Goal: Task Accomplishment & Management: Use online tool/utility

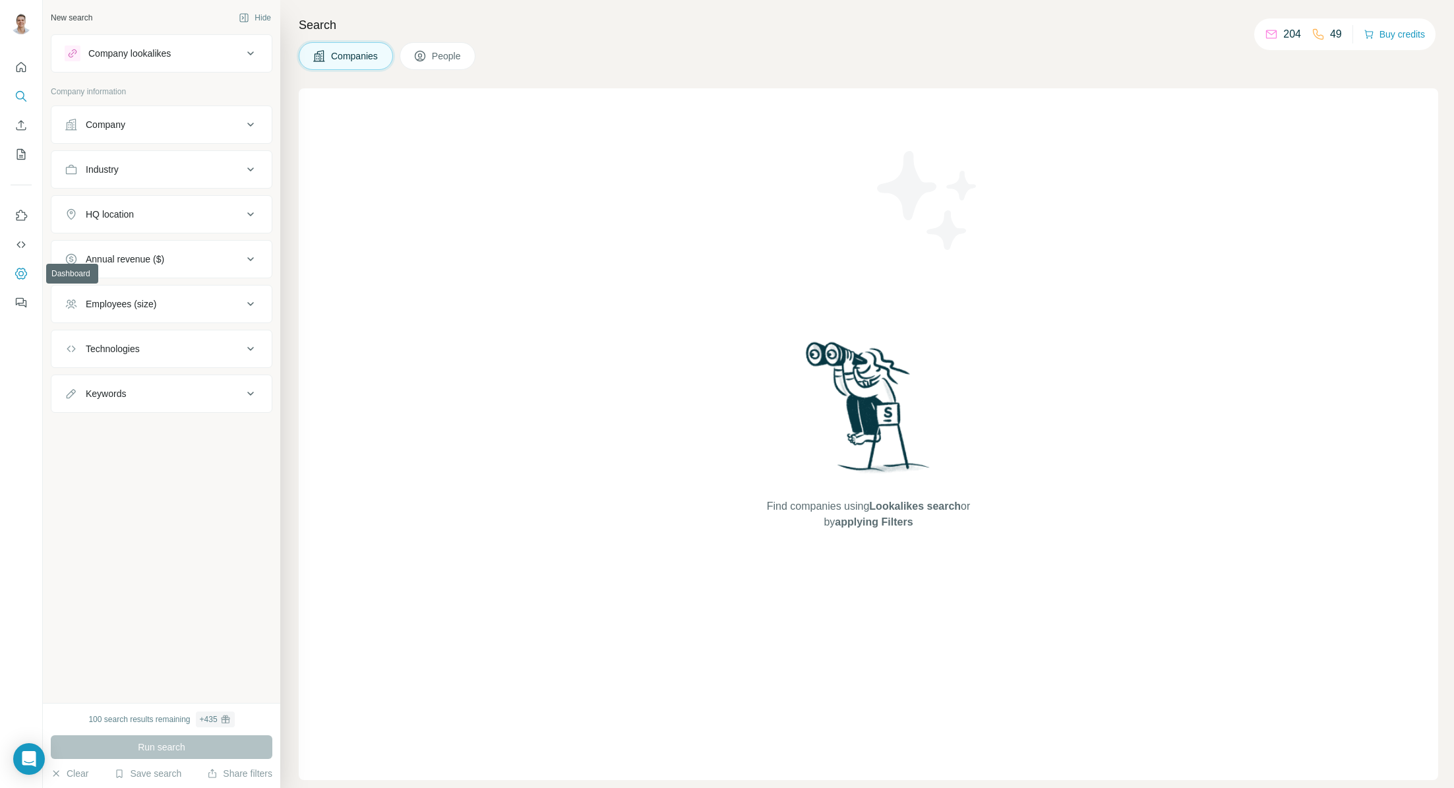
click at [18, 274] on icon "Dashboard" at bounding box center [20, 273] width 5 height 5
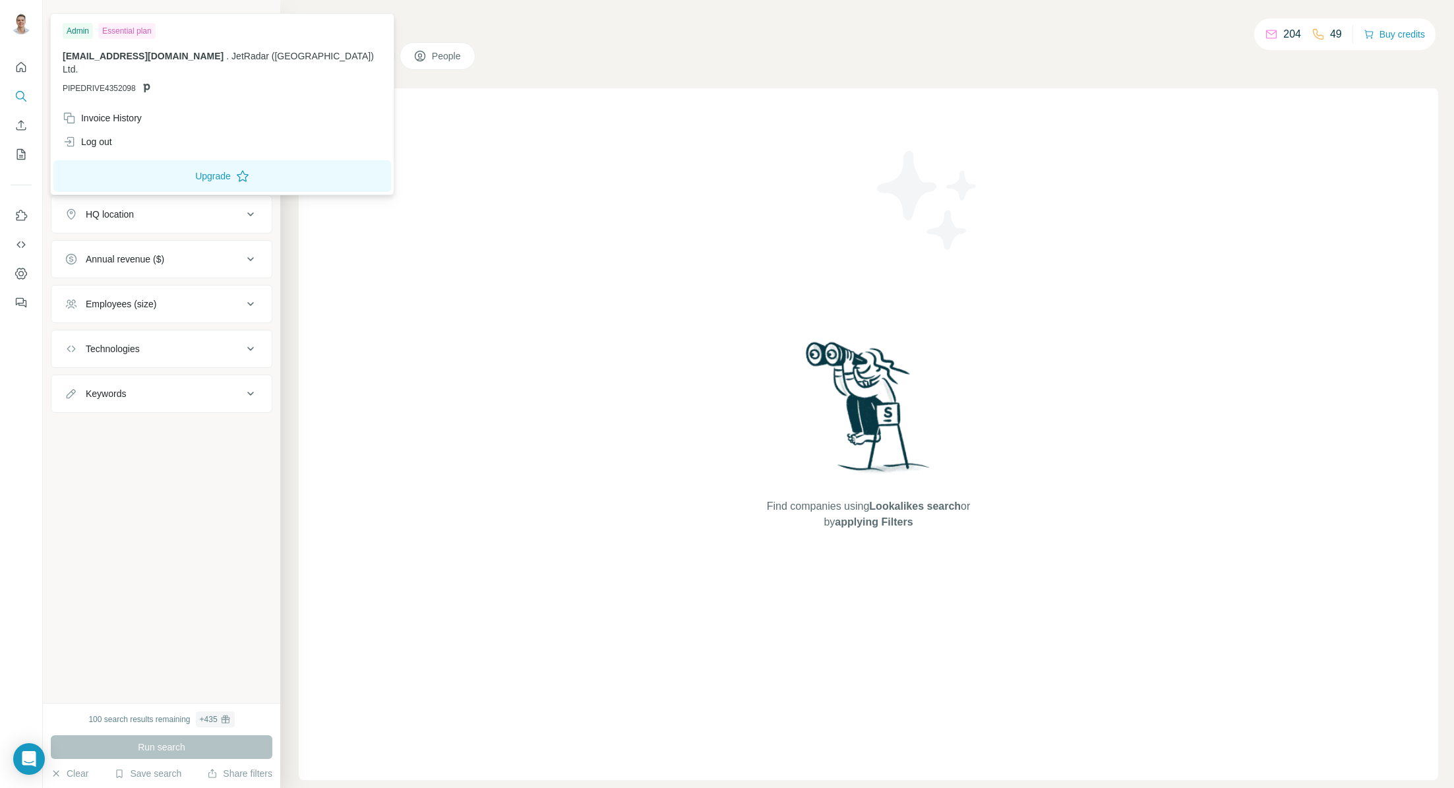
click at [21, 26] on img at bounding box center [21, 23] width 21 height 21
click at [212, 175] on button "Upgrade" at bounding box center [222, 176] width 338 height 32
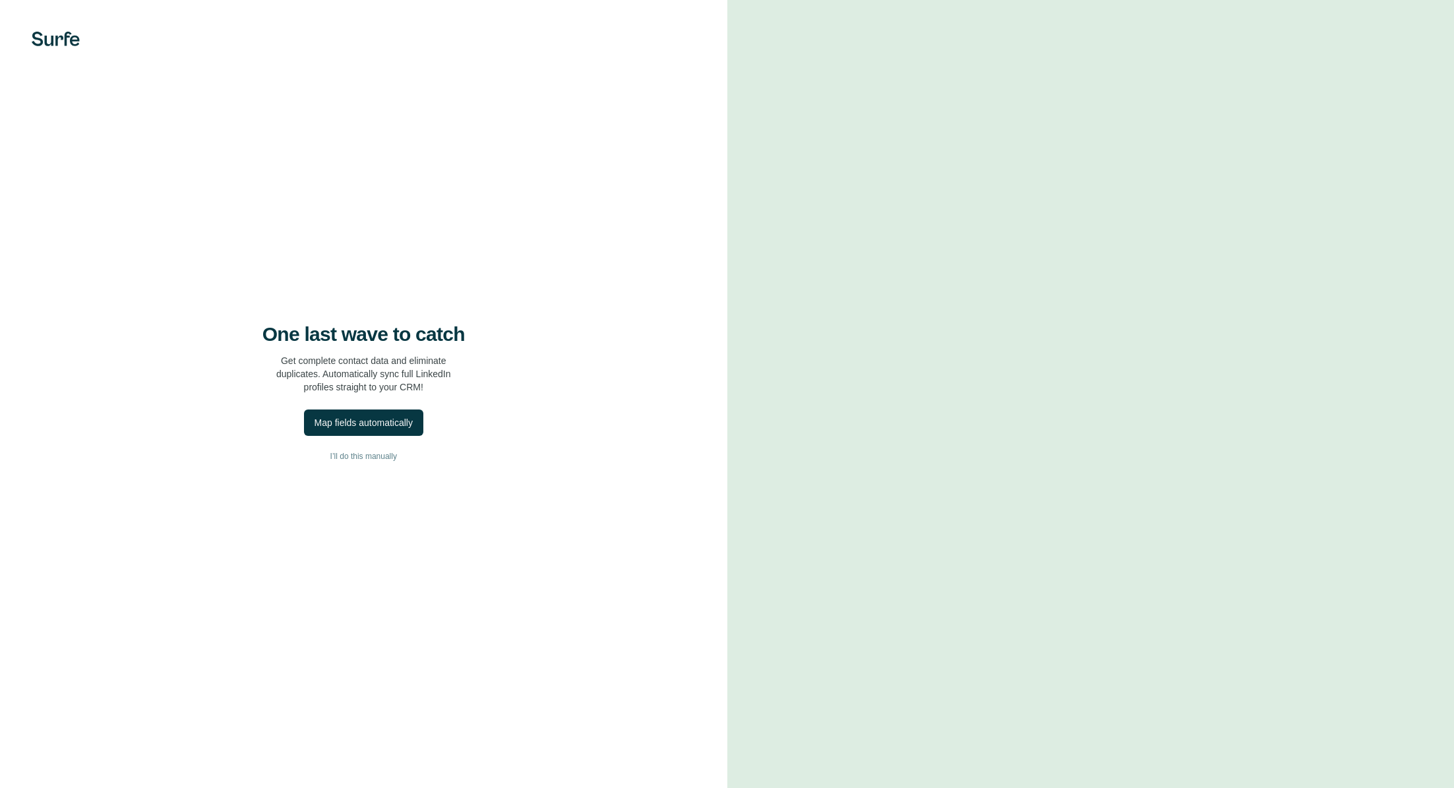
drag, startPoint x: 381, startPoint y: 452, endPoint x: 410, endPoint y: 344, distance: 112.0
click at [410, 344] on div "One last wave to catch Get complete contact data and eliminate duplicates. Auto…" at bounding box center [363, 394] width 727 height 788
click at [373, 410] on div "Map fields automatically" at bounding box center [363, 423] width 119 height 26
click at [369, 424] on div "Map fields automatically" at bounding box center [364, 422] width 98 height 13
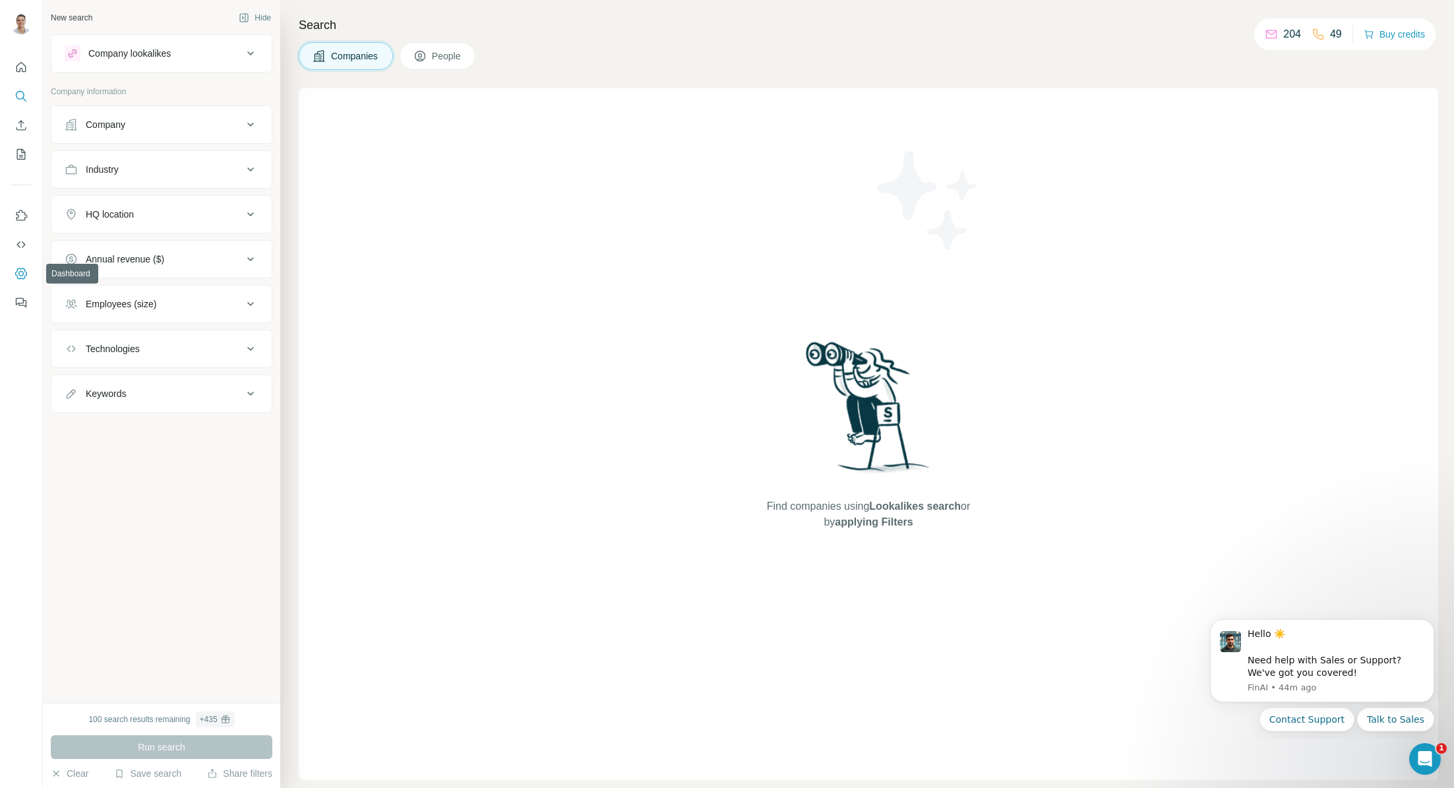
click at [28, 276] on button "Dashboard" at bounding box center [21, 274] width 21 height 24
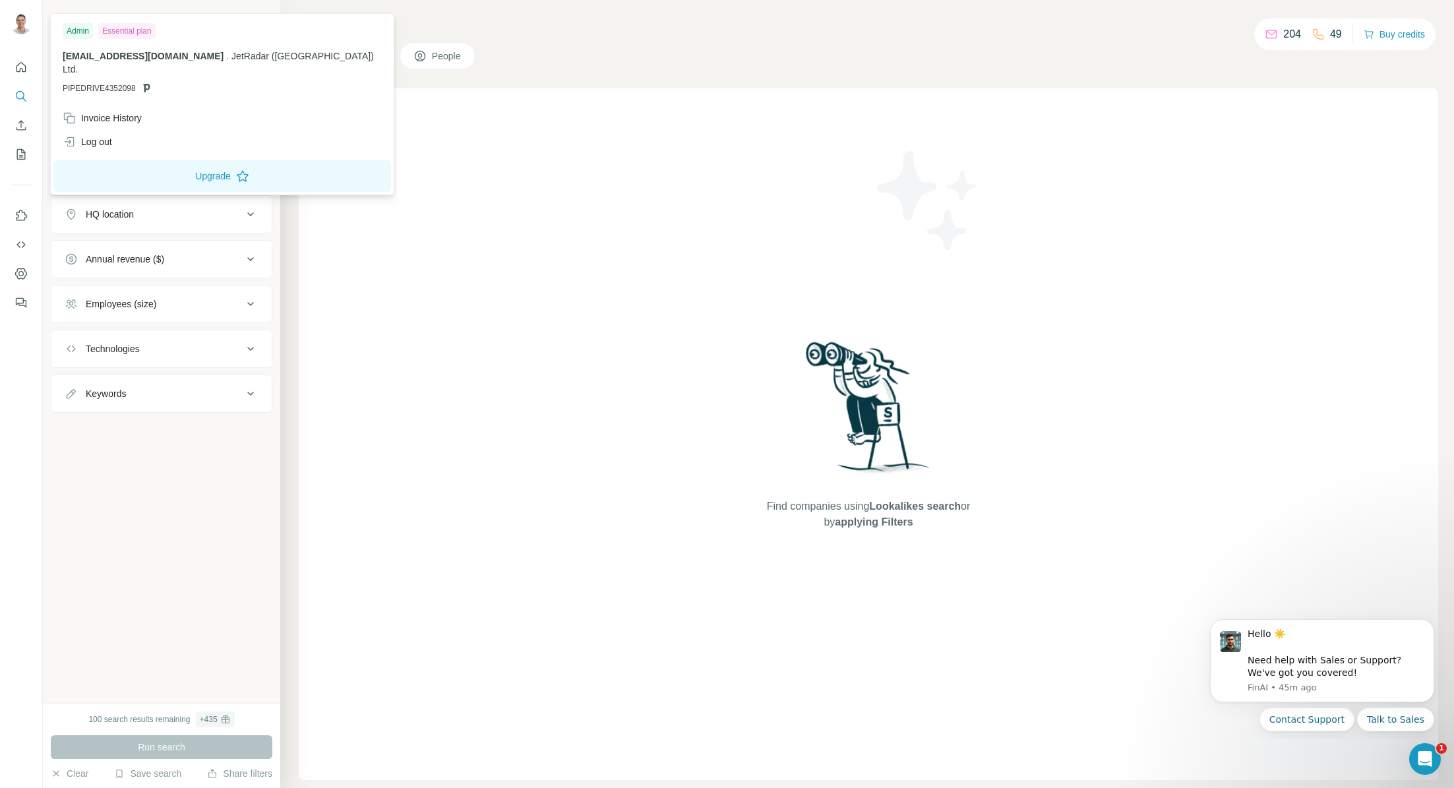
click at [22, 19] on img at bounding box center [21, 23] width 21 height 21
click at [187, 162] on button "Upgrade" at bounding box center [222, 176] width 338 height 32
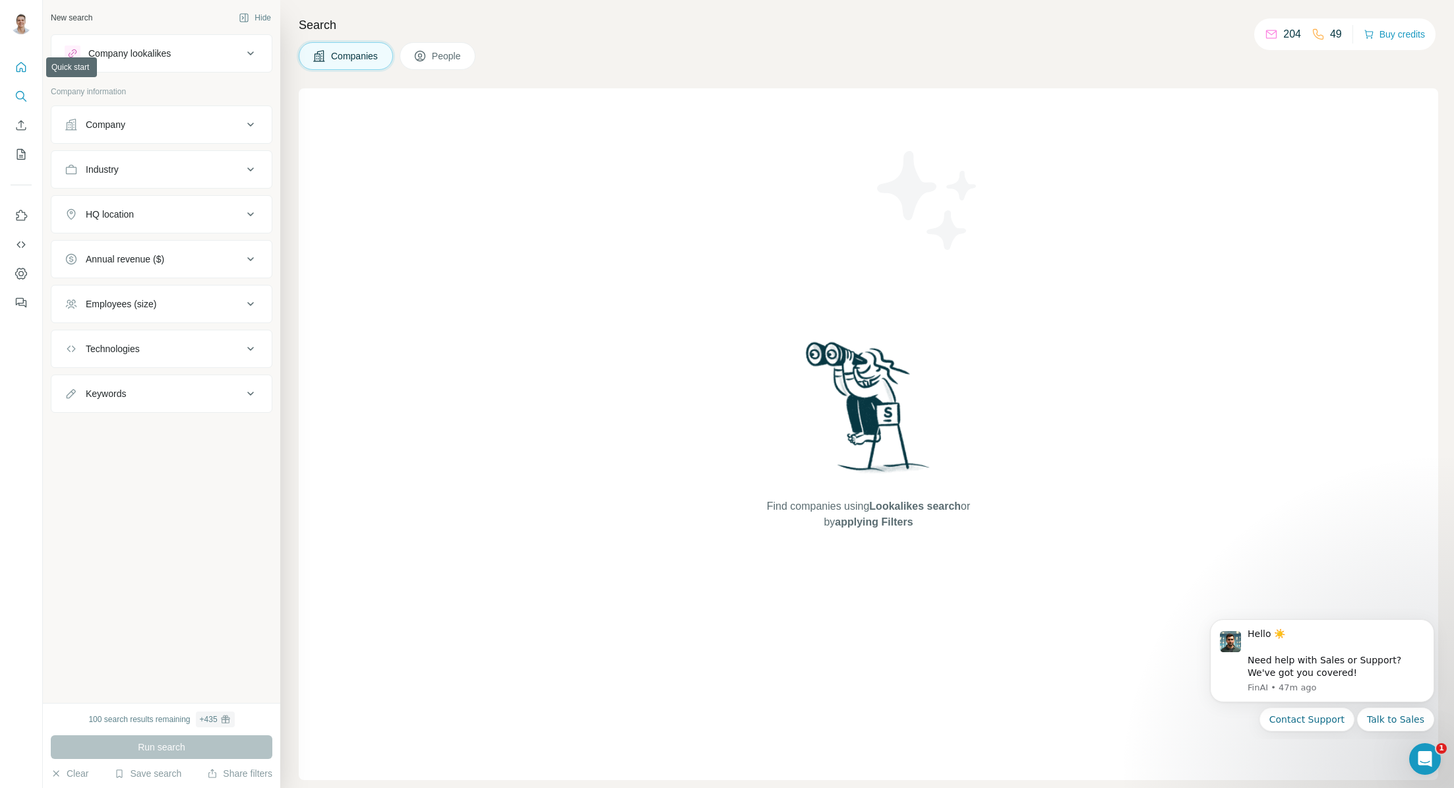
click at [18, 72] on icon "Quick start" at bounding box center [21, 67] width 13 height 13
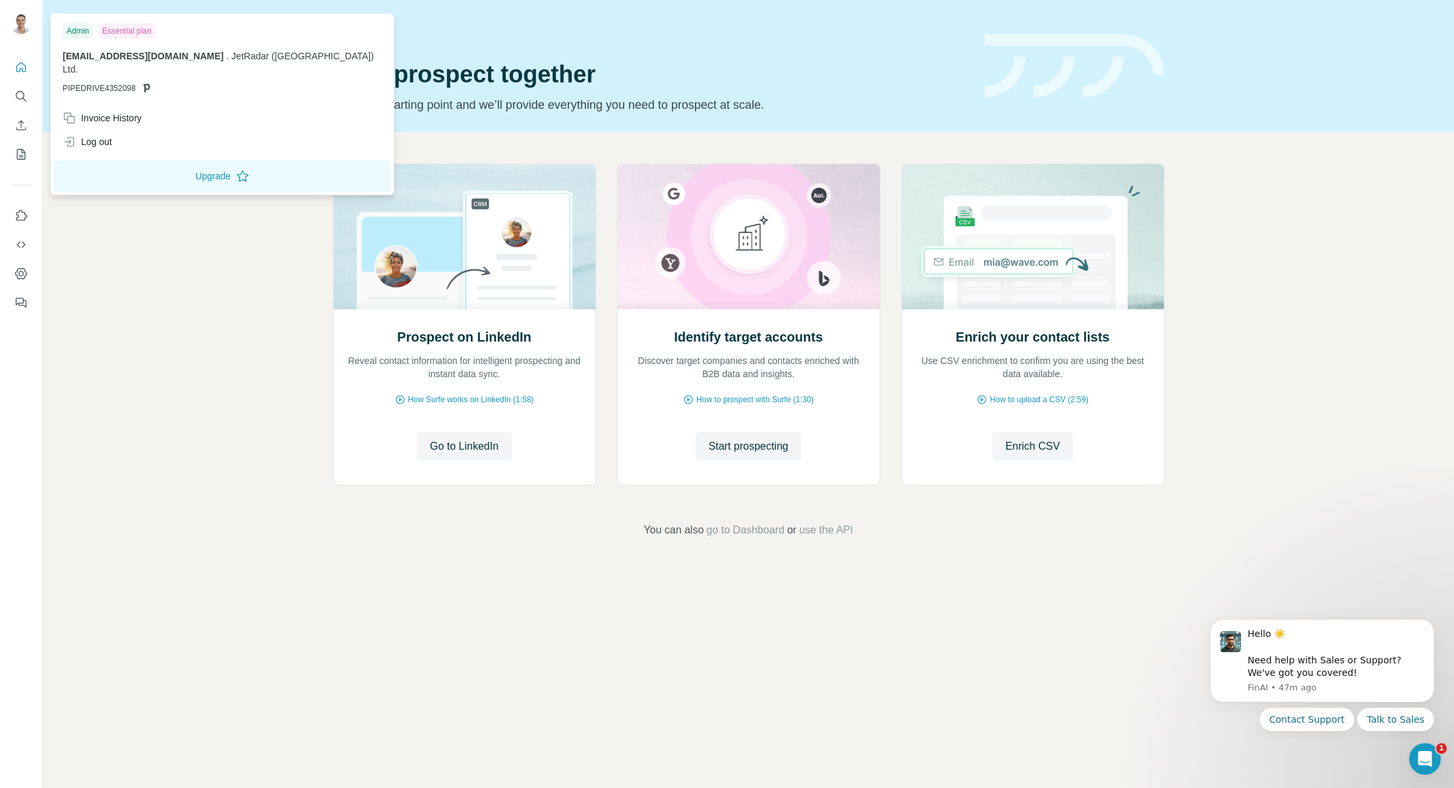
click at [20, 30] on img at bounding box center [21, 23] width 21 height 21
click at [17, 17] on img at bounding box center [21, 23] width 21 height 21
click at [17, 4] on div at bounding box center [23, 26] width 38 height 44
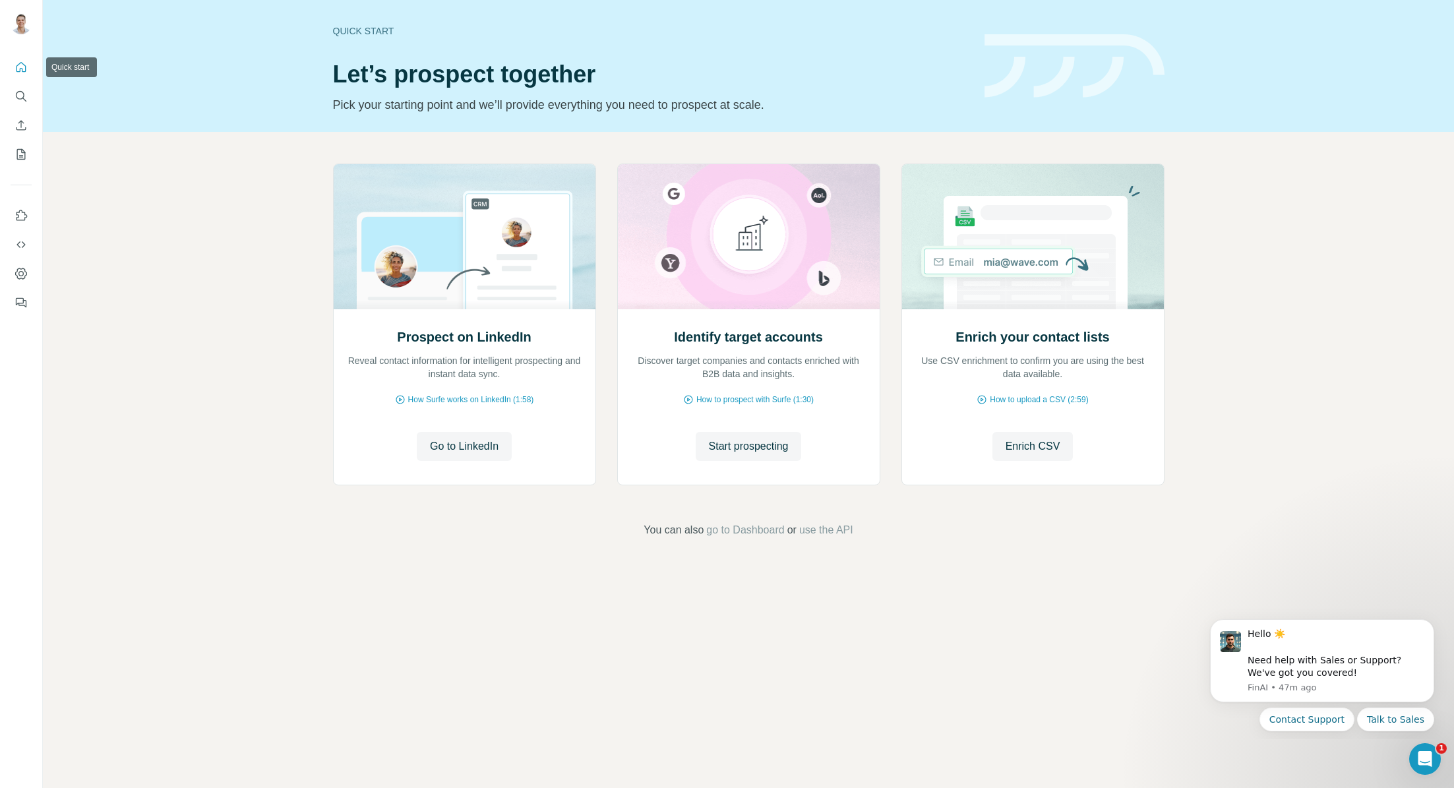
click at [28, 60] on button "Quick start" at bounding box center [21, 67] width 21 height 24
click at [7, 30] on div at bounding box center [23, 26] width 38 height 44
click at [20, 25] on img at bounding box center [21, 23] width 21 height 21
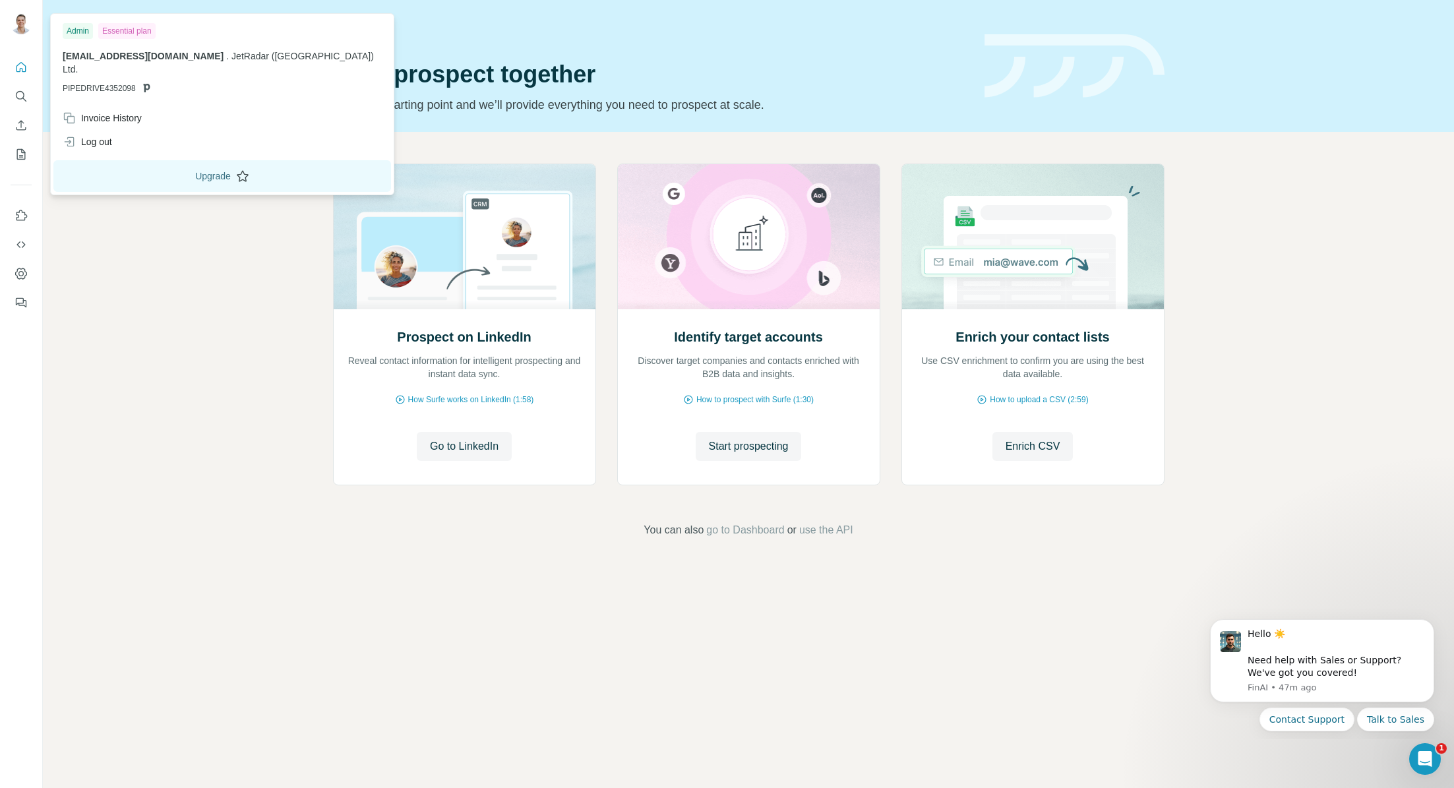
click at [158, 160] on button "Upgrade" at bounding box center [222, 176] width 338 height 32
